Goal: Book appointment/travel/reservation

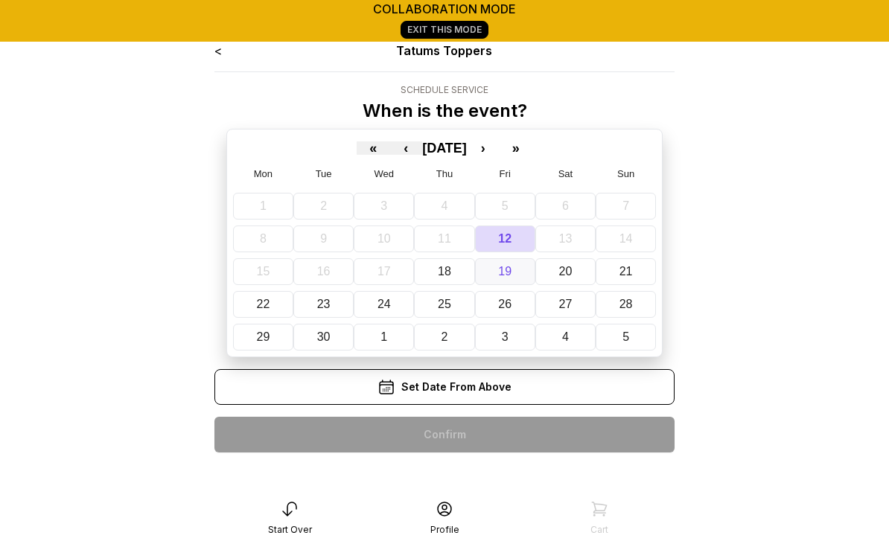
click at [493, 263] on button "19" at bounding box center [505, 271] width 60 height 27
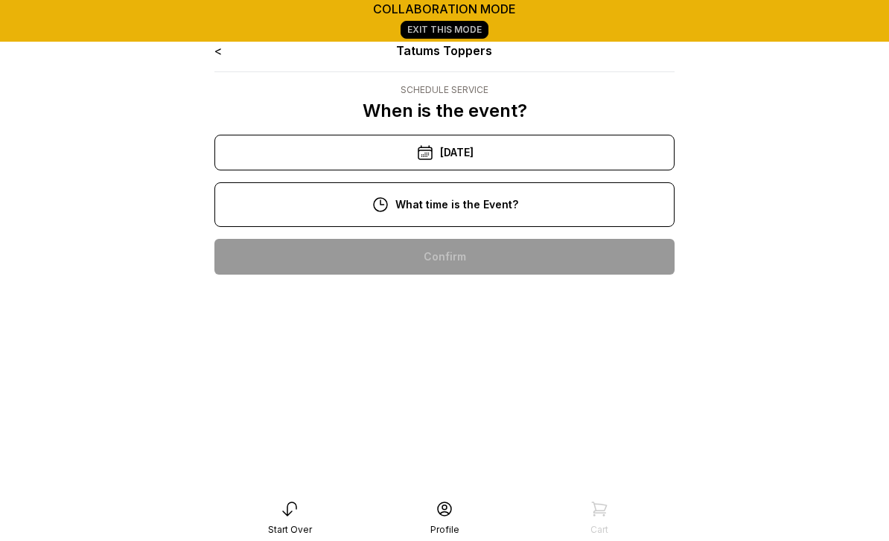
click at [466, 348] on div "12:00 pm" at bounding box center [444, 352] width 436 height 36
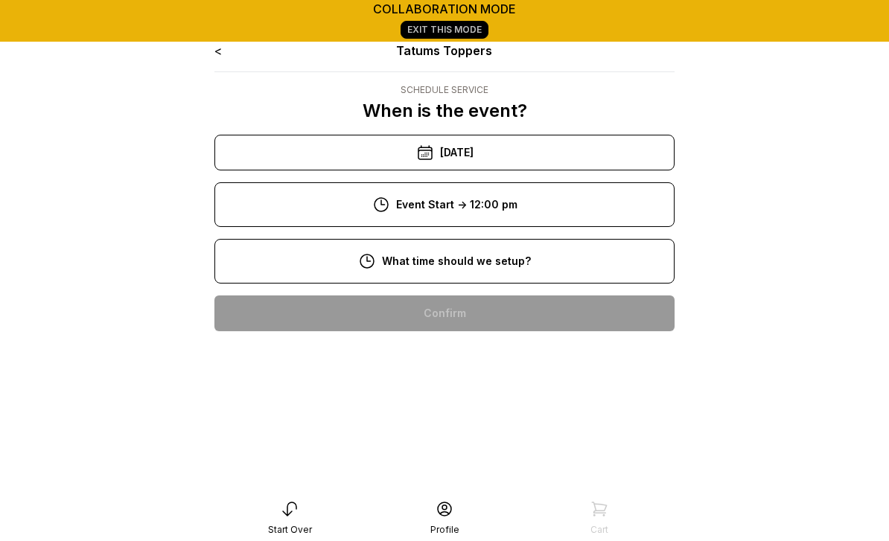
click at [484, 360] on div "9:00 am" at bounding box center [444, 361] width 436 height 36
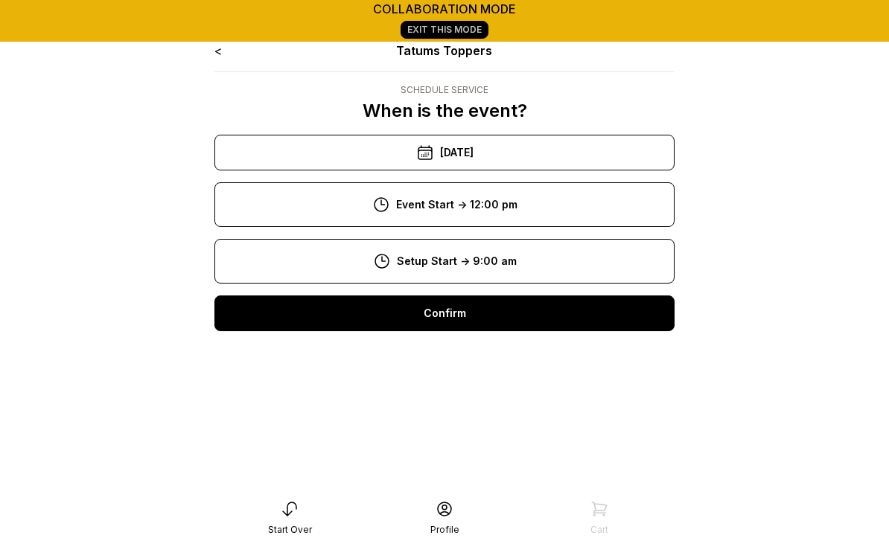
click at [462, 313] on div "Confirm" at bounding box center [444, 313] width 460 height 36
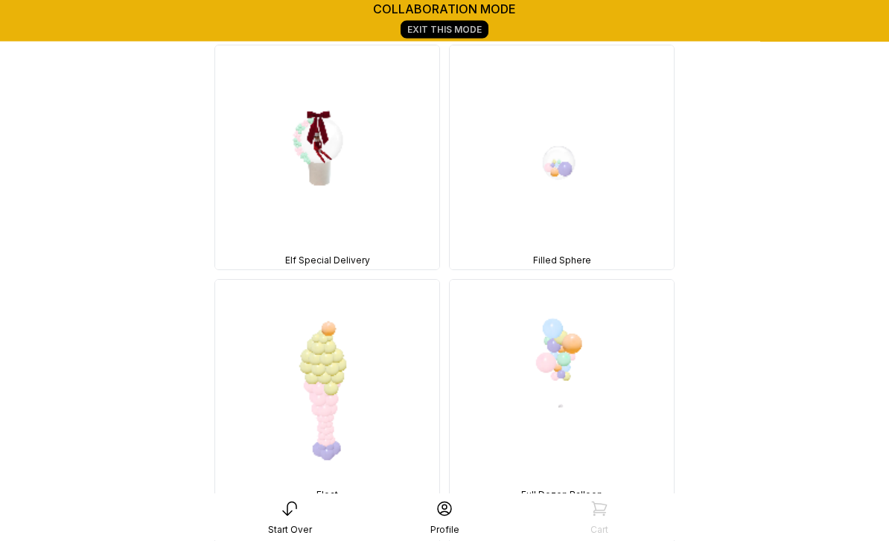
scroll to position [13418, 0]
click at [562, 169] on img at bounding box center [561, 156] width 224 height 224
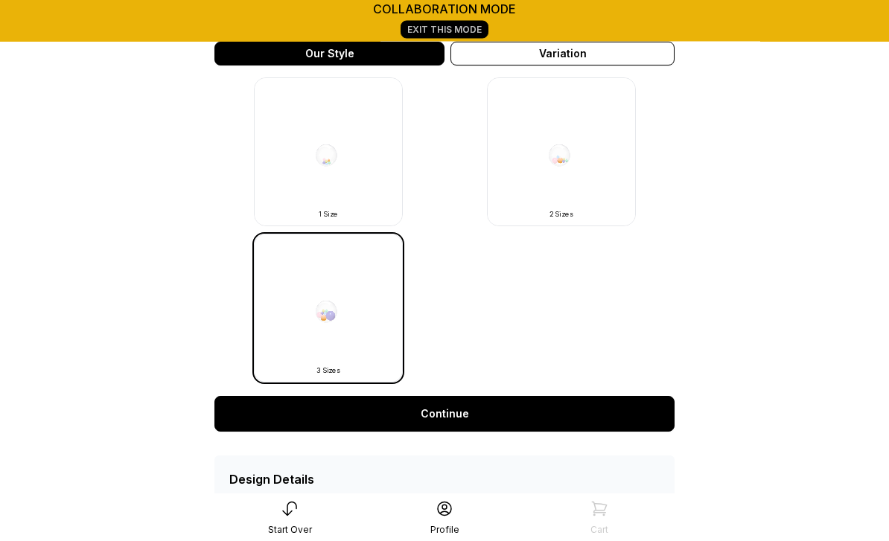
scroll to position [447, 0]
click at [456, 407] on link "Continue" at bounding box center [444, 414] width 460 height 36
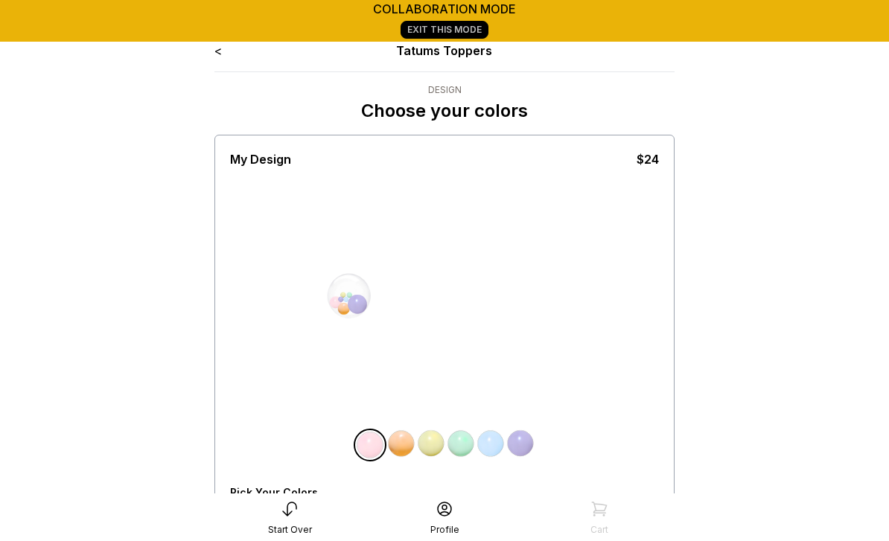
click at [219, 55] on link "<" at bounding box center [217, 50] width 7 height 15
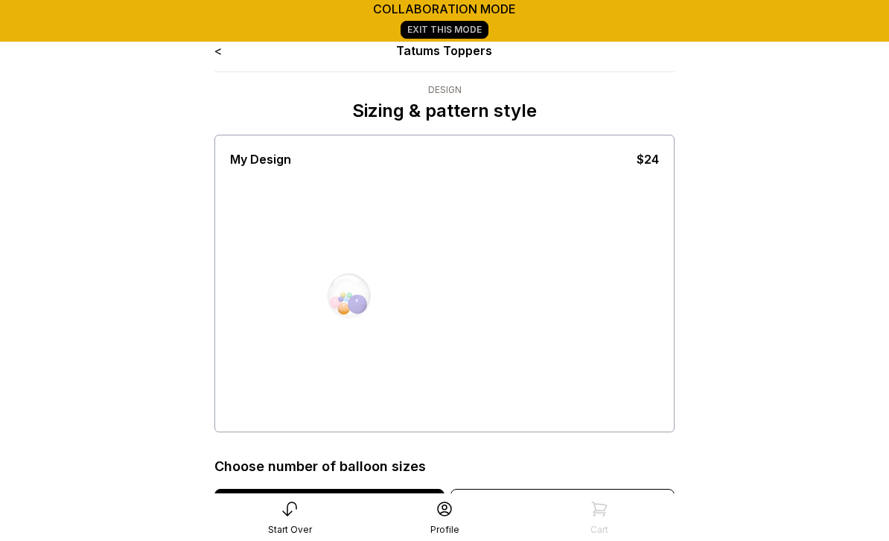
click at [229, 48] on div "< Tatums Toppers" at bounding box center [444, 51] width 460 height 18
click at [222, 46] on link "<" at bounding box center [217, 50] width 7 height 15
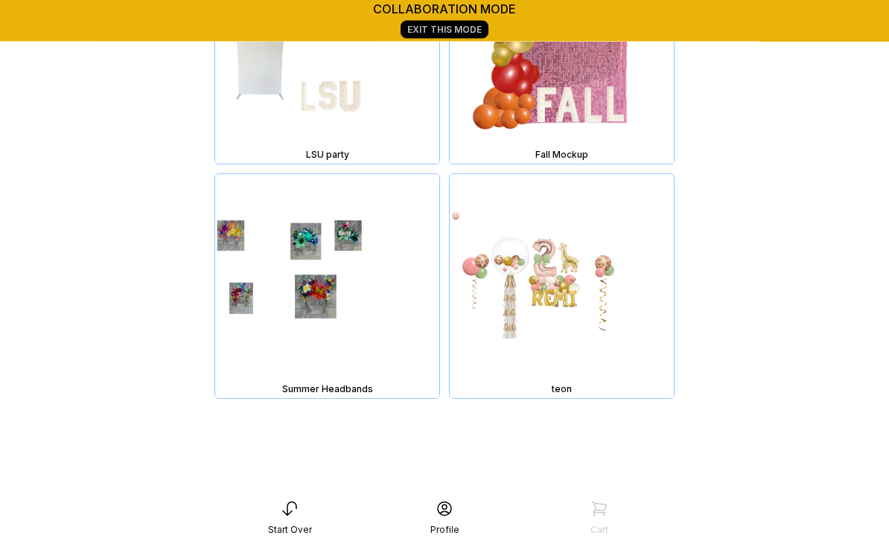
scroll to position [27822, 0]
click at [598, 355] on img at bounding box center [561, 286] width 224 height 224
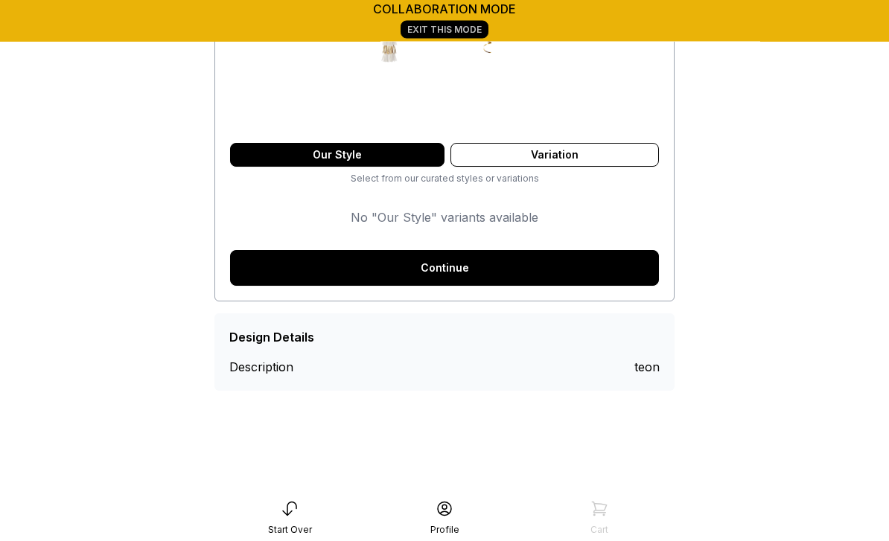
scroll to position [293, 0]
click at [433, 267] on link "Continue" at bounding box center [444, 268] width 429 height 36
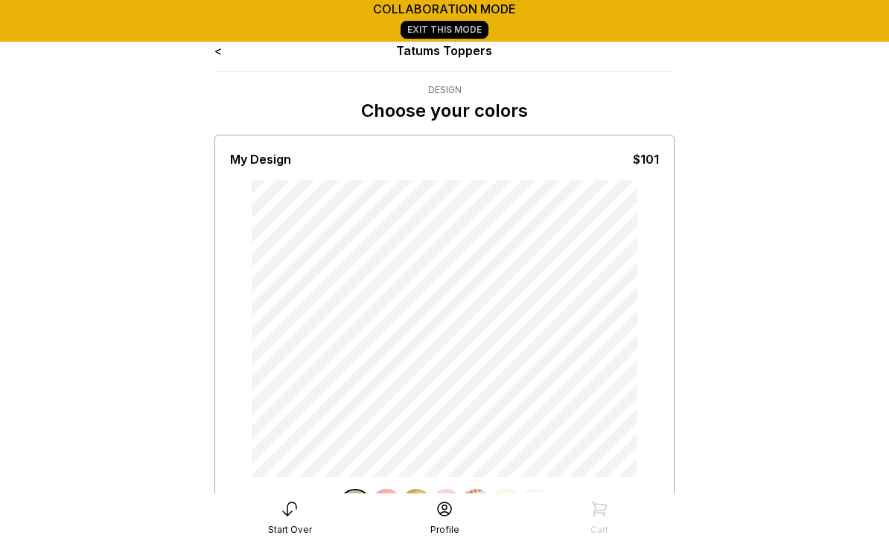
click at [220, 57] on link "<" at bounding box center [217, 50] width 7 height 15
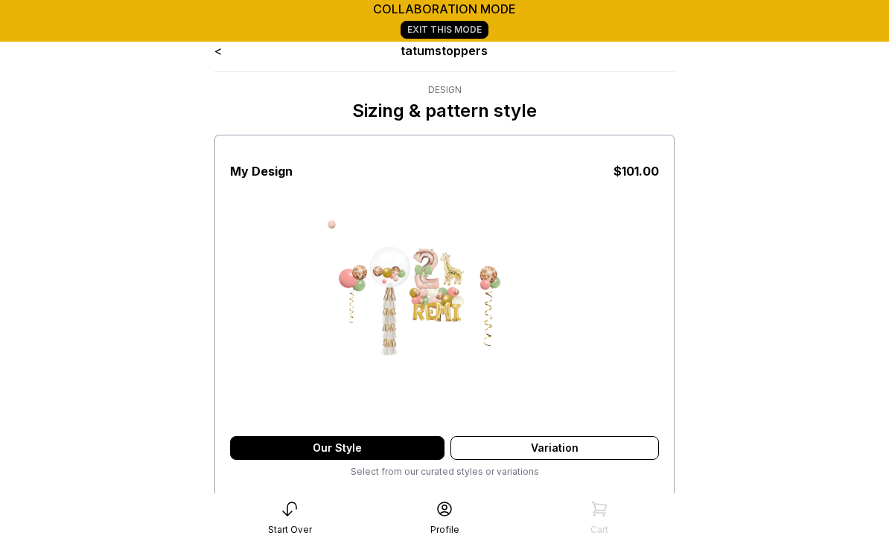
click at [221, 54] on link "<" at bounding box center [217, 50] width 7 height 15
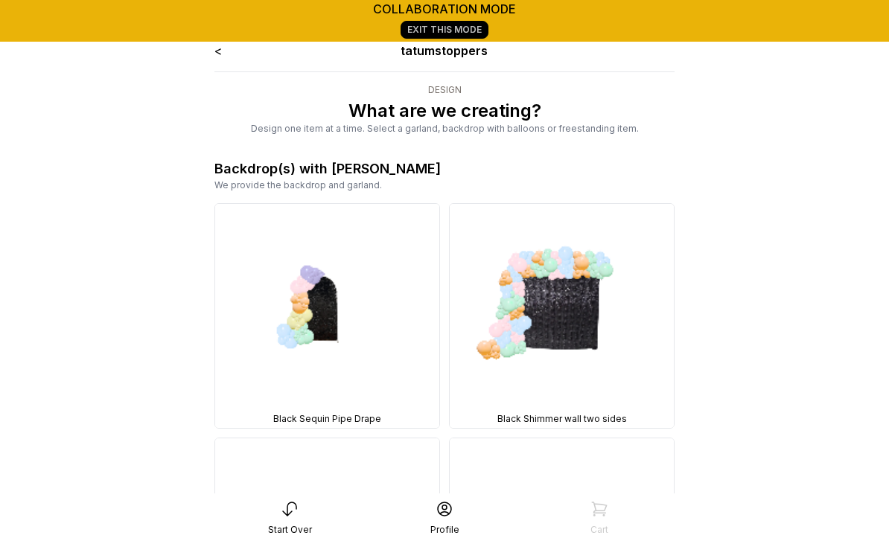
click at [220, 56] on link "<" at bounding box center [217, 50] width 7 height 15
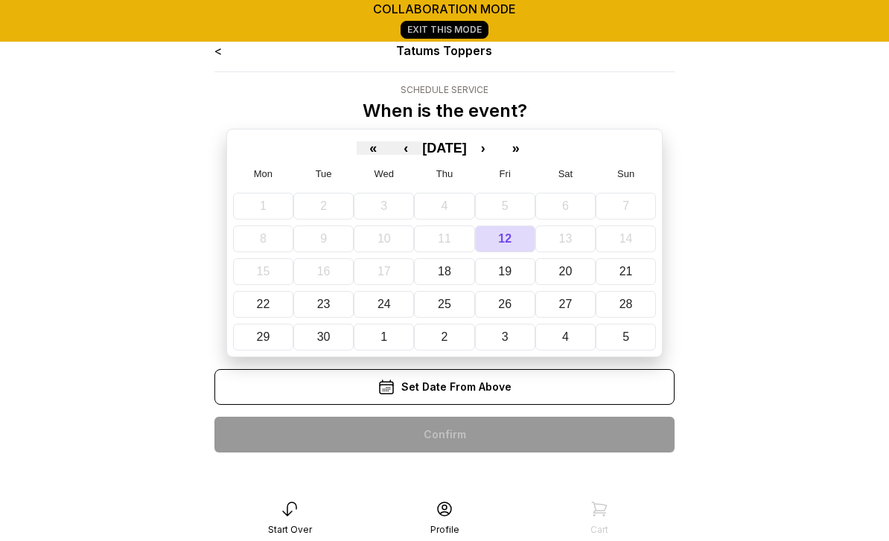
click at [208, 54] on div "< Tatums Toppers Schedule Service When is the event? « ‹ [DATE] › » Mon Tue Wed…" at bounding box center [444, 300] width 484 height 541
